Goal: Information Seeking & Learning: Learn about a topic

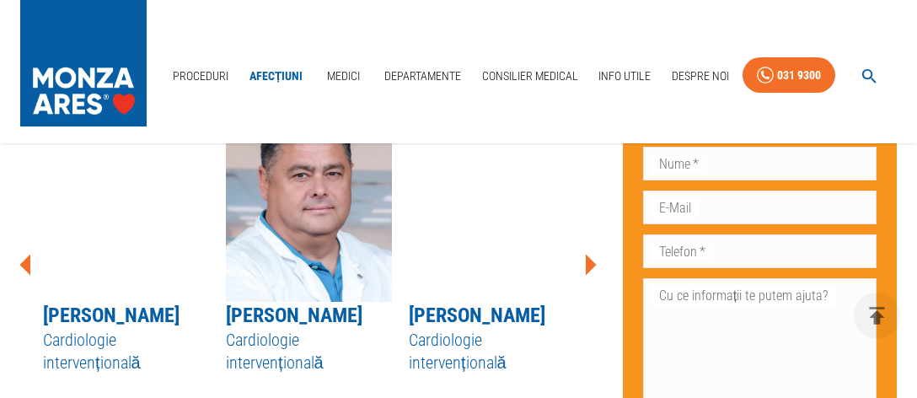
scroll to position [3908, 0]
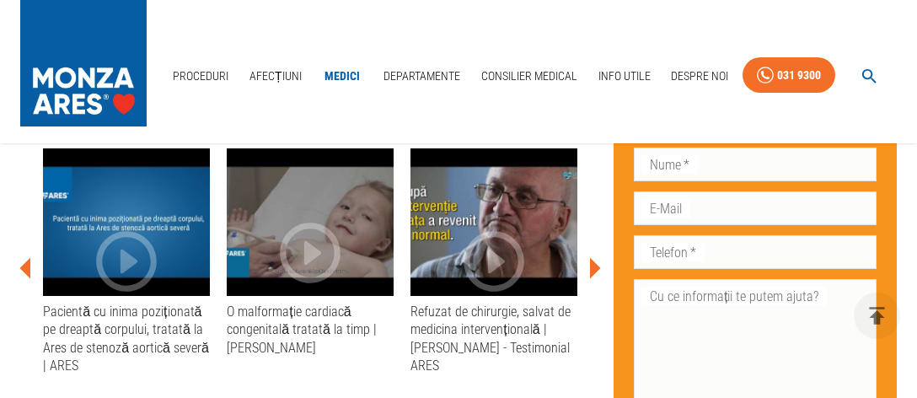
scroll to position [1154, 0]
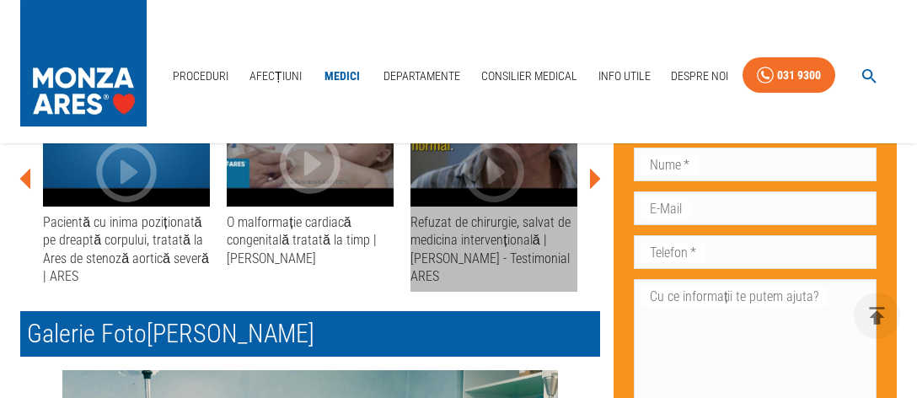
click at [455, 242] on div "Refuzat de chirurgie, salvat de medicina intervențională | [PERSON_NAME] - Test…" at bounding box center [493, 249] width 167 height 72
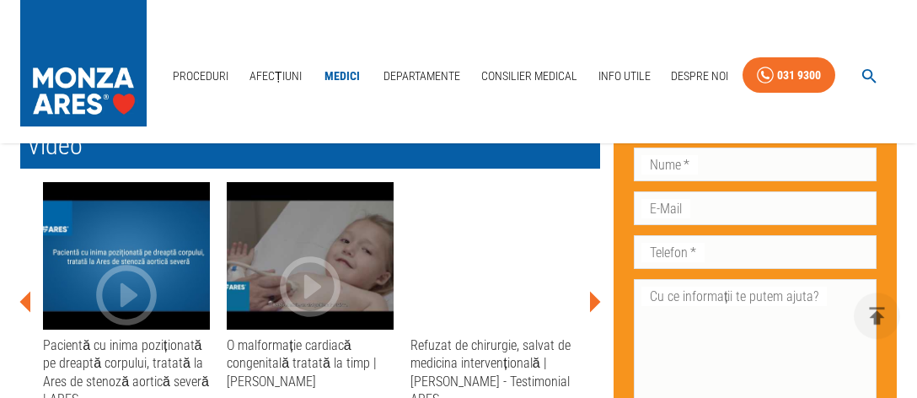
scroll to position [1065, 0]
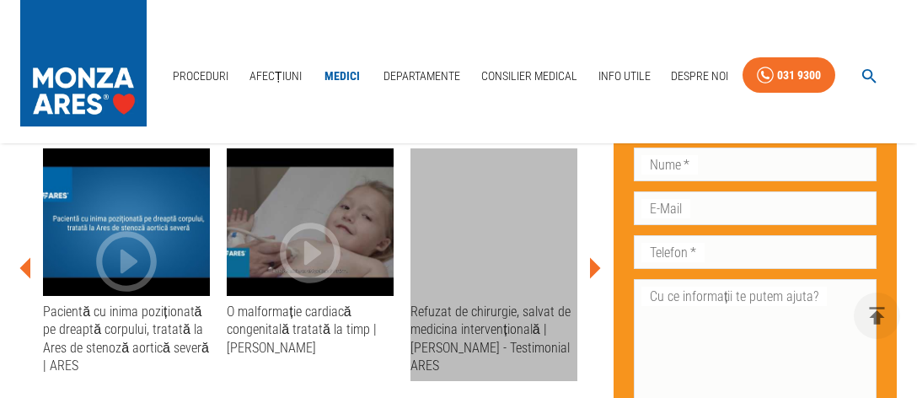
click at [489, 324] on div "Refuzat de chirurgie, salvat de medicina intervențională | Ion Praoveanu - Test…" at bounding box center [493, 339] width 167 height 72
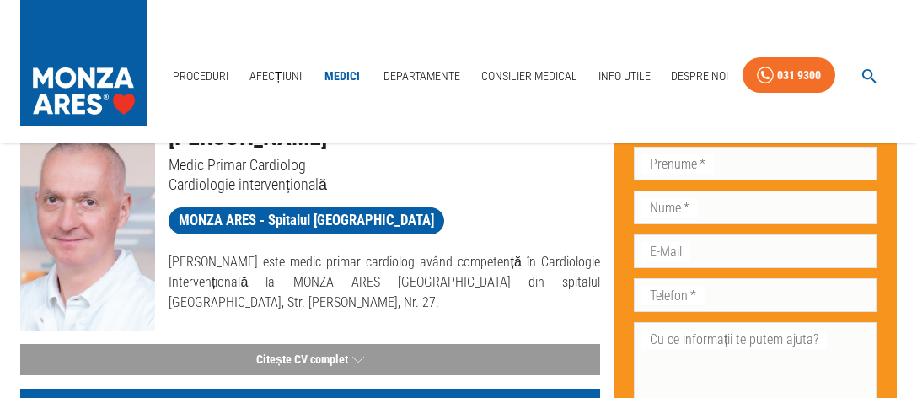
scroll to position [0, 0]
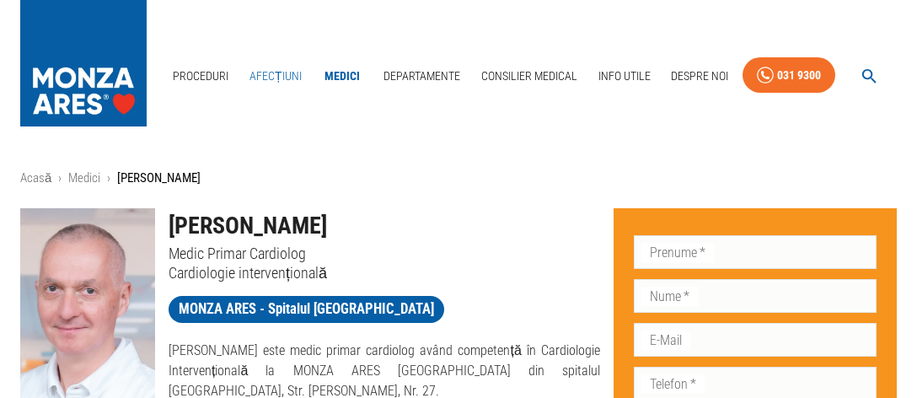
click at [291, 72] on link "Afecțiuni" at bounding box center [276, 76] width 66 height 35
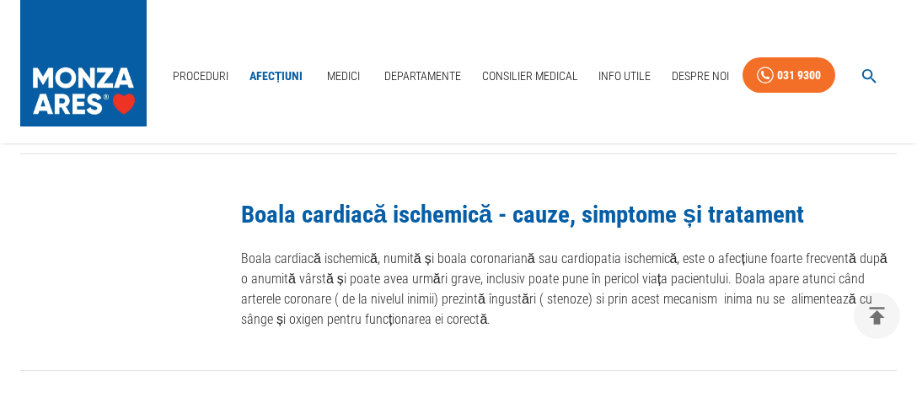
scroll to position [2043, 0]
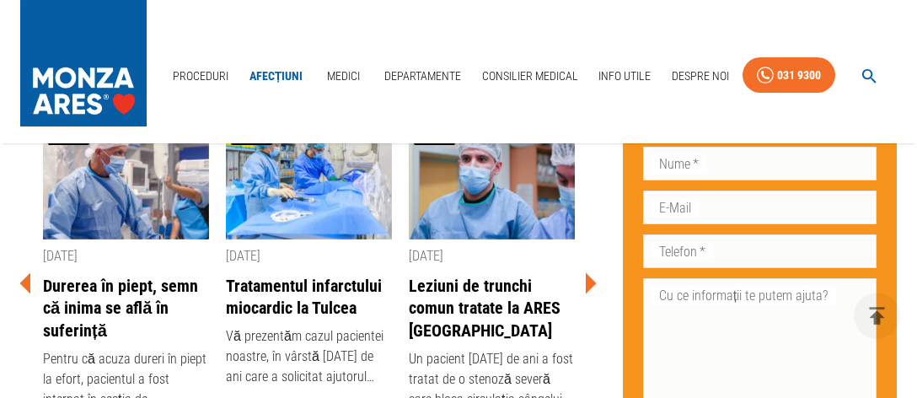
scroll to position [3286, 0]
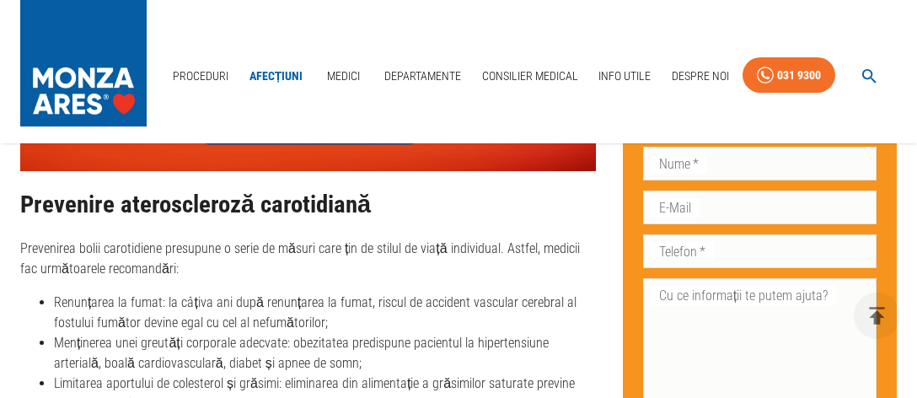
scroll to position [5151, 0]
